Goal: Task Accomplishment & Management: Manage account settings

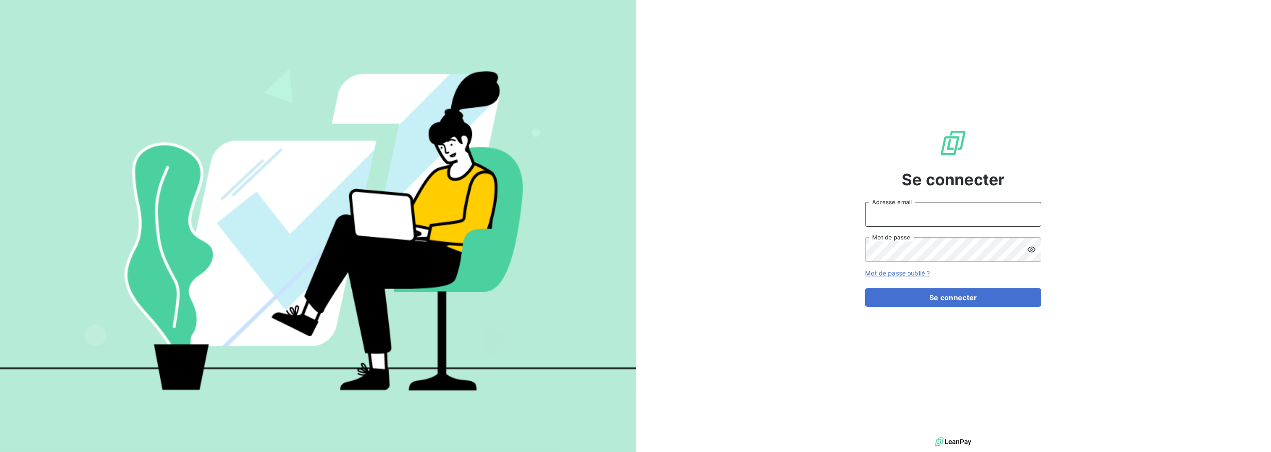
type input "[PERSON_NAME][EMAIL_ADDRESS][DOMAIN_NAME]"
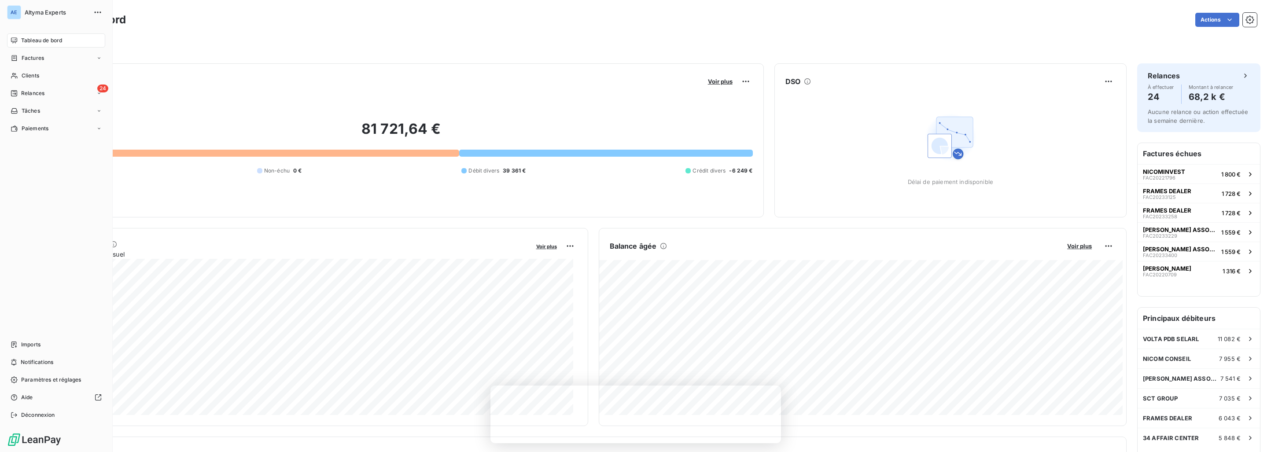
click at [14, 11] on div "AE" at bounding box center [14, 12] width 14 height 14
click at [32, 417] on span "Déconnexion" at bounding box center [38, 415] width 34 height 8
